Goal: Find specific fact: Find specific fact

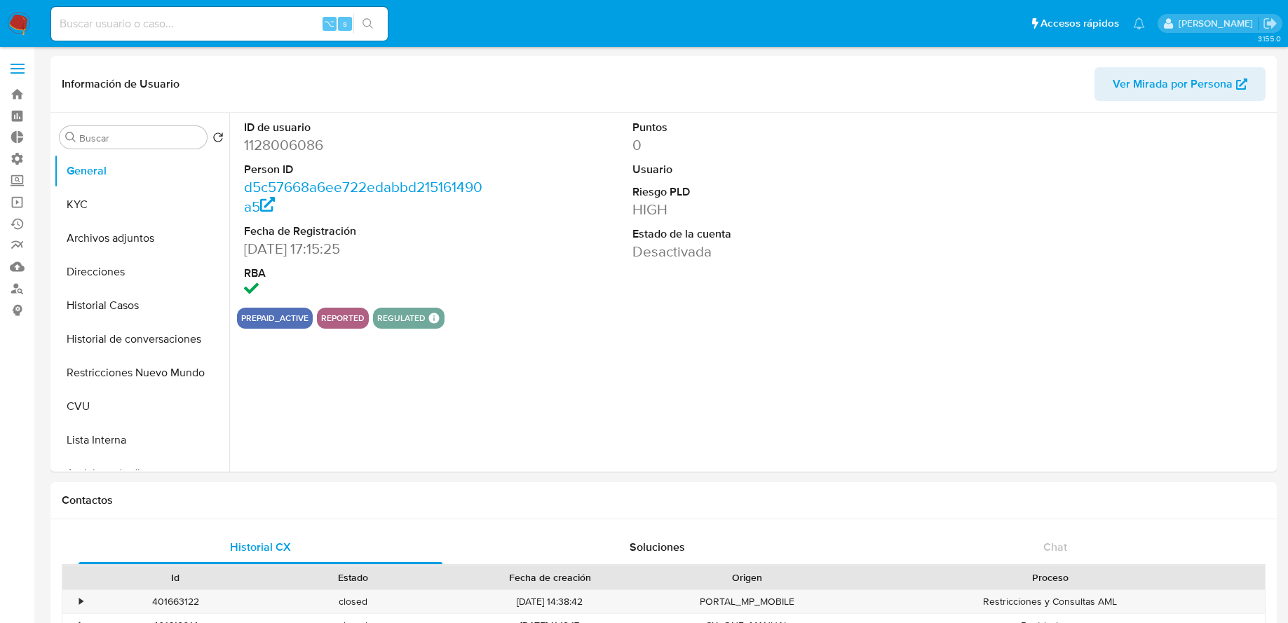
select select "10"
click at [262, 29] on input at bounding box center [219, 24] width 336 height 18
paste input "[EMAIL_ADDRESS][DOMAIN_NAME]"
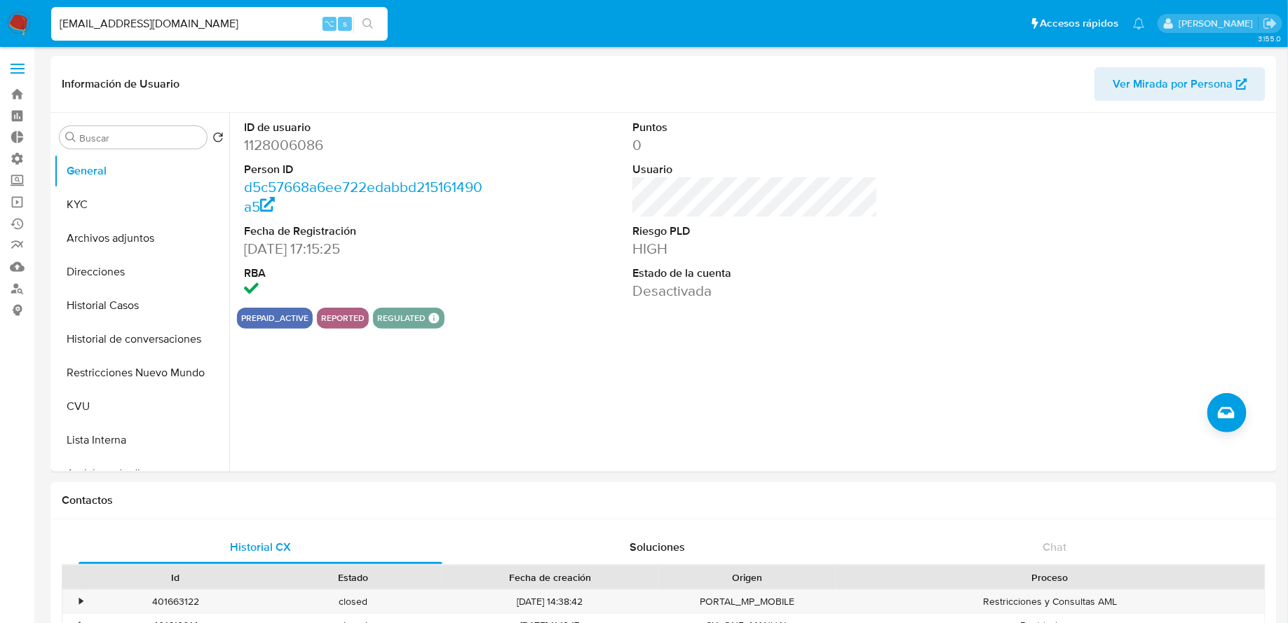
type input "[EMAIL_ADDRESS][DOMAIN_NAME]"
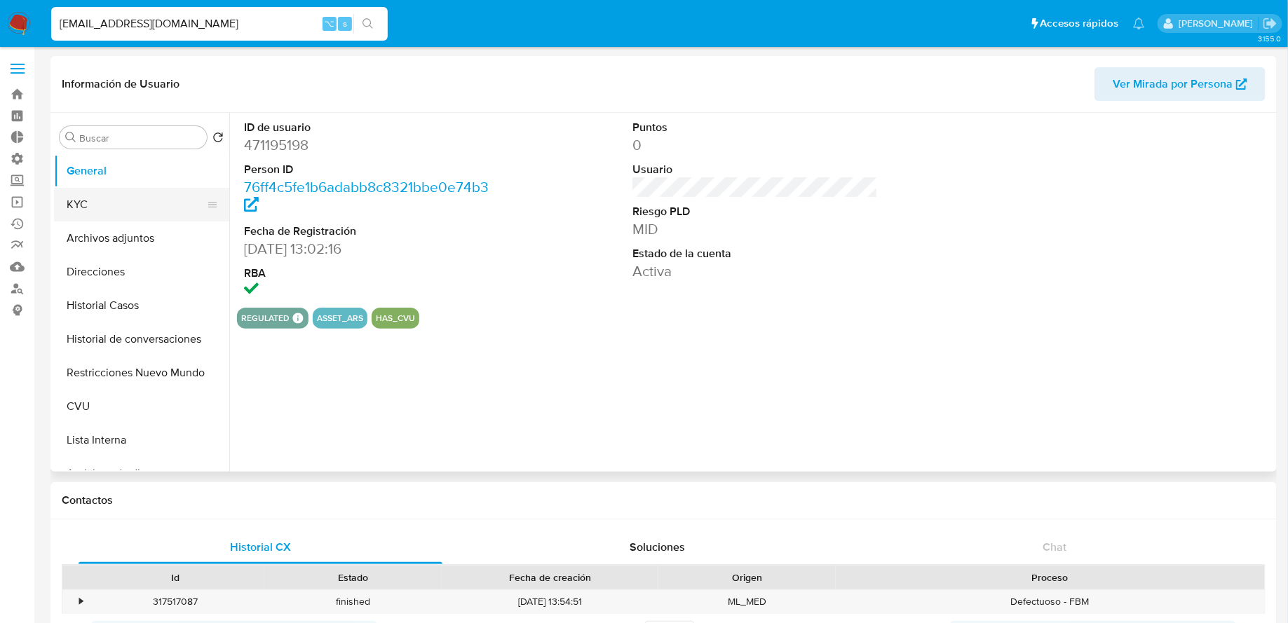
select select "10"
click at [111, 198] on button "KYC" at bounding box center [136, 205] width 164 height 34
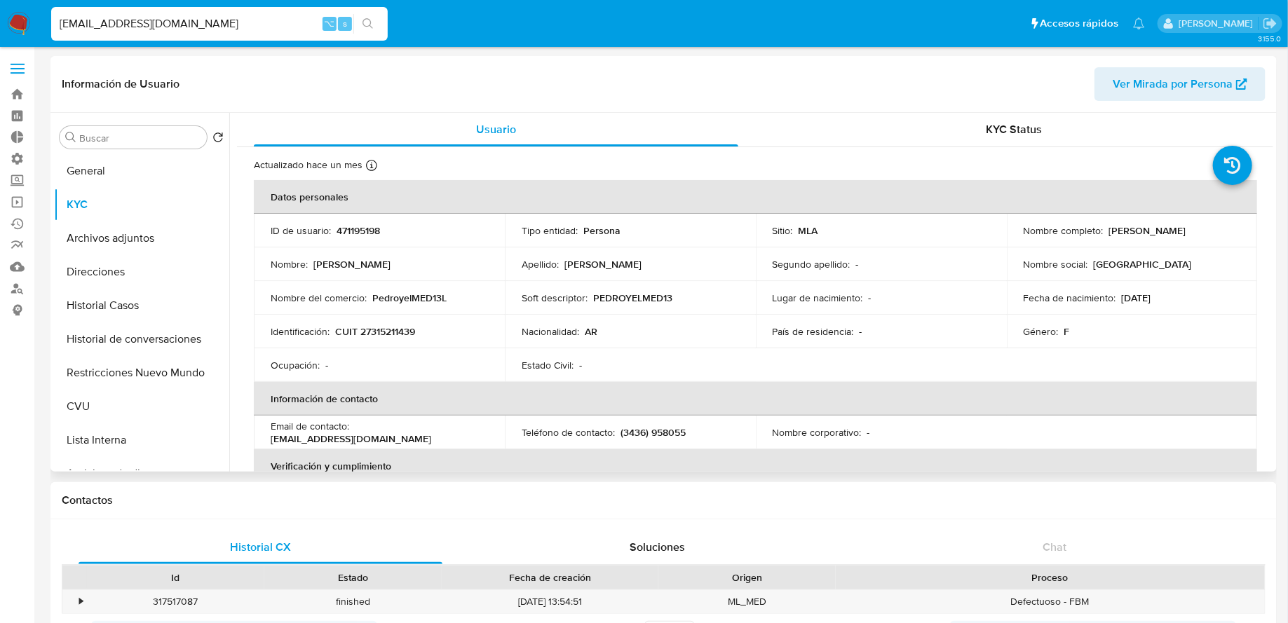
drag, startPoint x: 1105, startPoint y: 231, endPoint x: 1229, endPoint y: 231, distance: 124.1
click at [1229, 231] on div "Nombre completo : [PERSON_NAME]" at bounding box center [1131, 230] width 217 height 13
copy p "[PERSON_NAME]"
click at [388, 329] on p "CUIT 27315211439" at bounding box center [375, 331] width 80 height 13
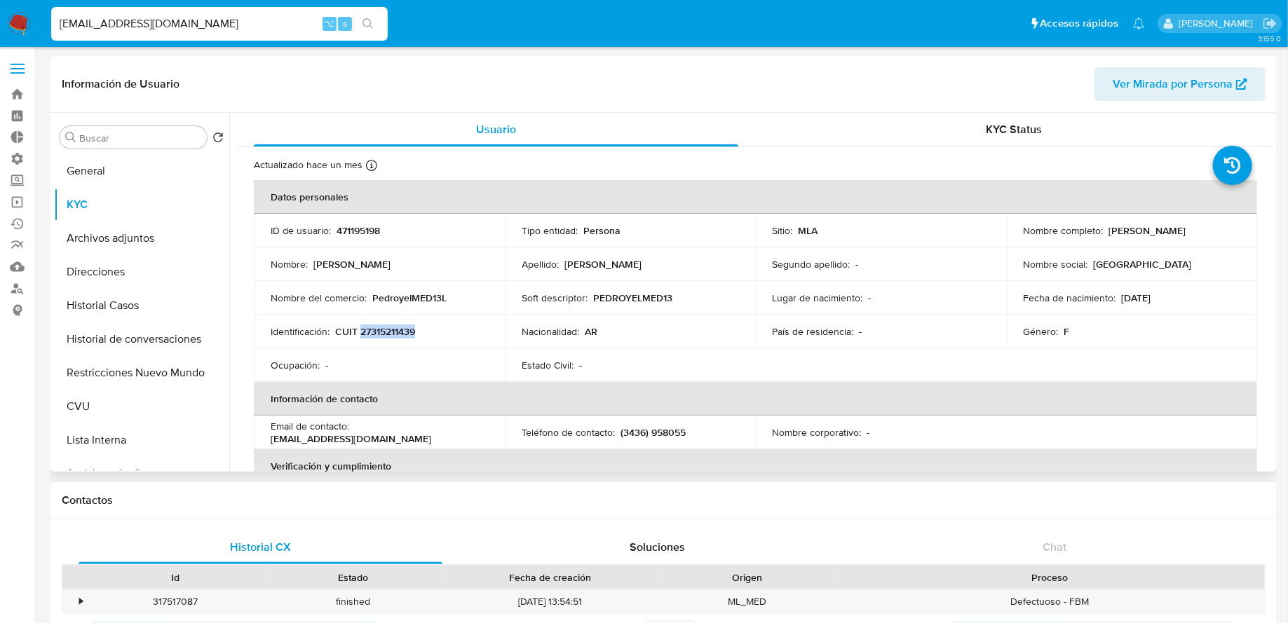
copy p "27315211439"
